Goal: Task Accomplishment & Management: Manage account settings

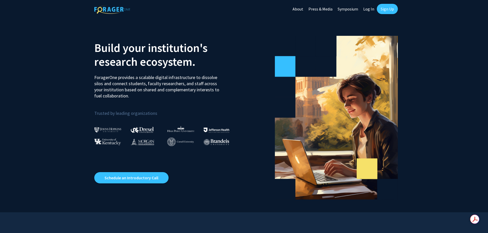
click at [366, 9] on link "Log In" at bounding box center [368, 9] width 16 height 18
select select
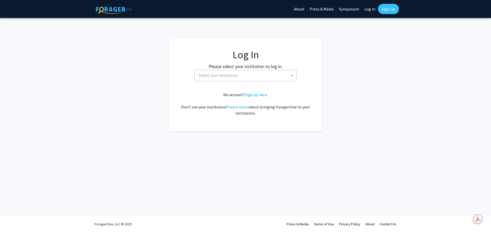
click at [268, 73] on span "Select your institution" at bounding box center [247, 75] width 100 height 10
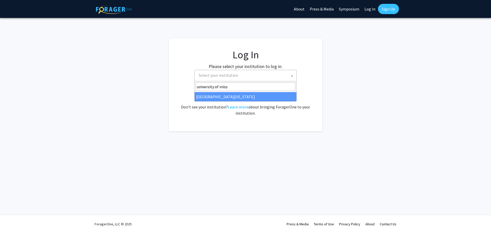
type input "university of miss"
select select "33"
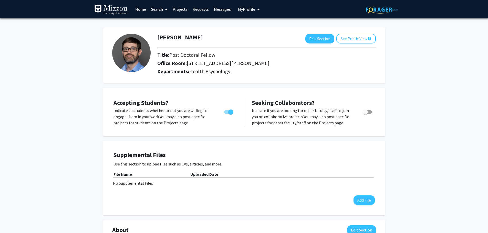
click at [231, 112] on span "Toggle" at bounding box center [230, 112] width 5 height 5
click at [227, 114] on input "Would you like to permit student requests?" at bounding box center [226, 114] width 0 height 0
checkbox input "false"
click at [324, 39] on button "Edit Section" at bounding box center [319, 38] width 29 height 9
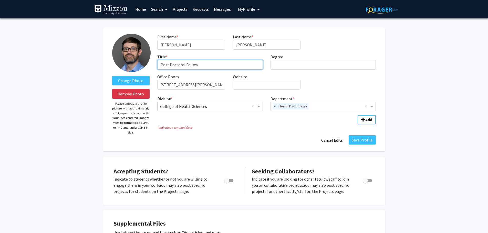
click at [204, 66] on input "Post Doctoral Fellow" at bounding box center [209, 65] width 105 height 10
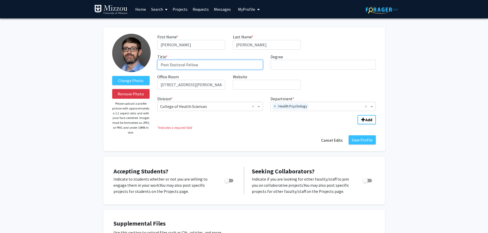
click at [204, 66] on input "Post Doctoral Fellow" at bounding box center [209, 65] width 105 height 10
click at [357, 115] on button "Add" at bounding box center [366, 119] width 18 height 9
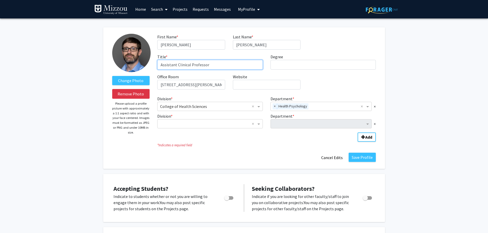
type input "Assistant Clinical Professor"
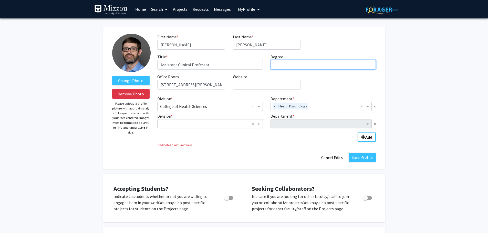
click at [297, 64] on input "Degree required" at bounding box center [322, 65] width 105 height 10
type input "Ph.D."
click at [226, 126] on input "Division" at bounding box center [205, 124] width 90 height 6
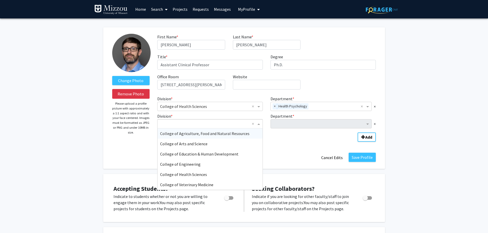
click at [226, 126] on input "Division" at bounding box center [205, 124] width 90 height 6
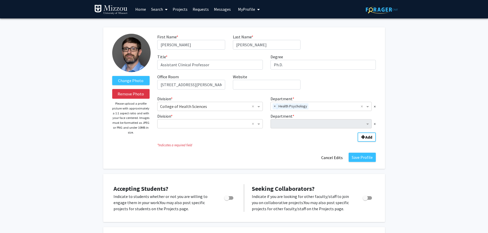
click at [299, 144] on icon "* Indicates a required field" at bounding box center [266, 145] width 218 height 5
click at [365, 156] on button "Save Profile" at bounding box center [361, 157] width 27 height 9
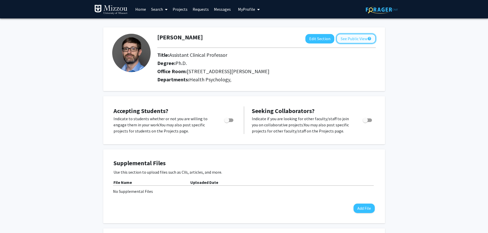
click at [348, 37] on button "See Public View help" at bounding box center [355, 39] width 39 height 10
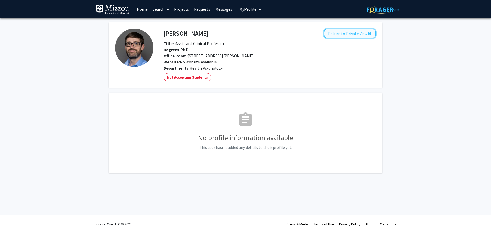
click at [344, 35] on button "Return to Private View help" at bounding box center [350, 34] width 52 height 10
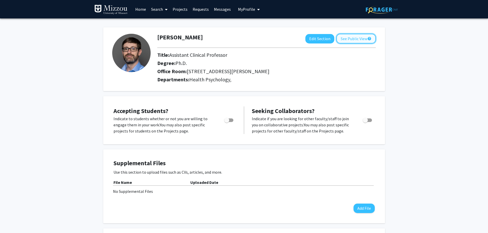
click at [353, 37] on button "See Public View help" at bounding box center [355, 39] width 39 height 10
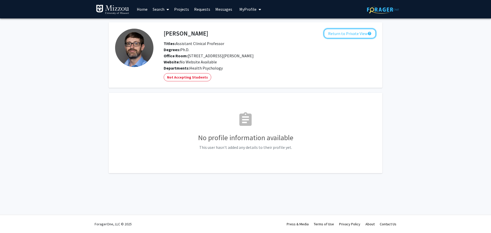
click at [353, 37] on button "Return to Private View help" at bounding box center [350, 34] width 52 height 10
